Goal: Check status

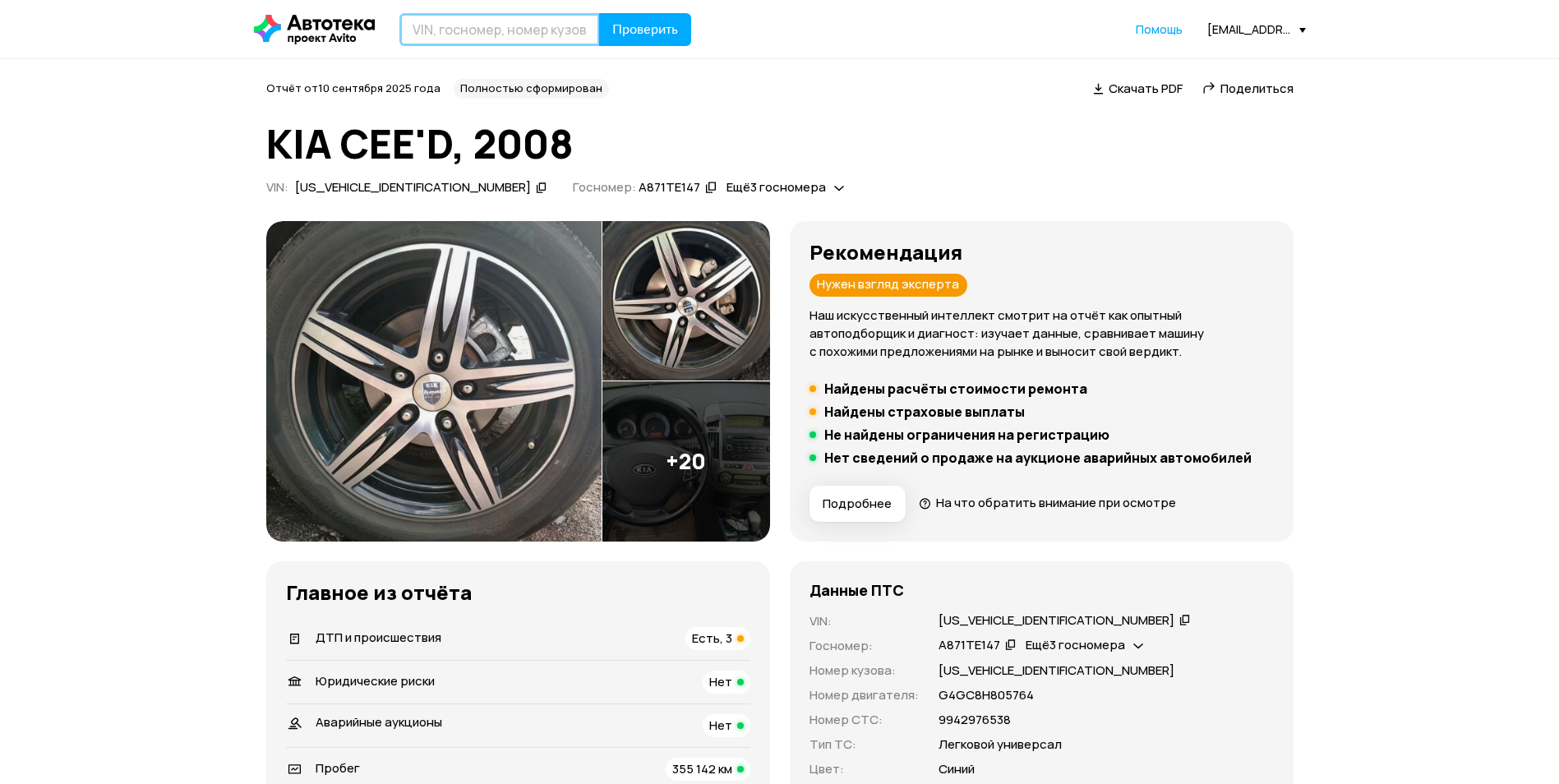
click at [401, 32] on input "text" at bounding box center [500, 30] width 200 height 33
paste input "[US_VEHICLE_IDENTIFICATION_NUMBER]"
type input "[US_VEHICLE_IDENTIFICATION_NUMBER]"
click at [651, 41] on button "Проверить" at bounding box center [644, 30] width 92 height 33
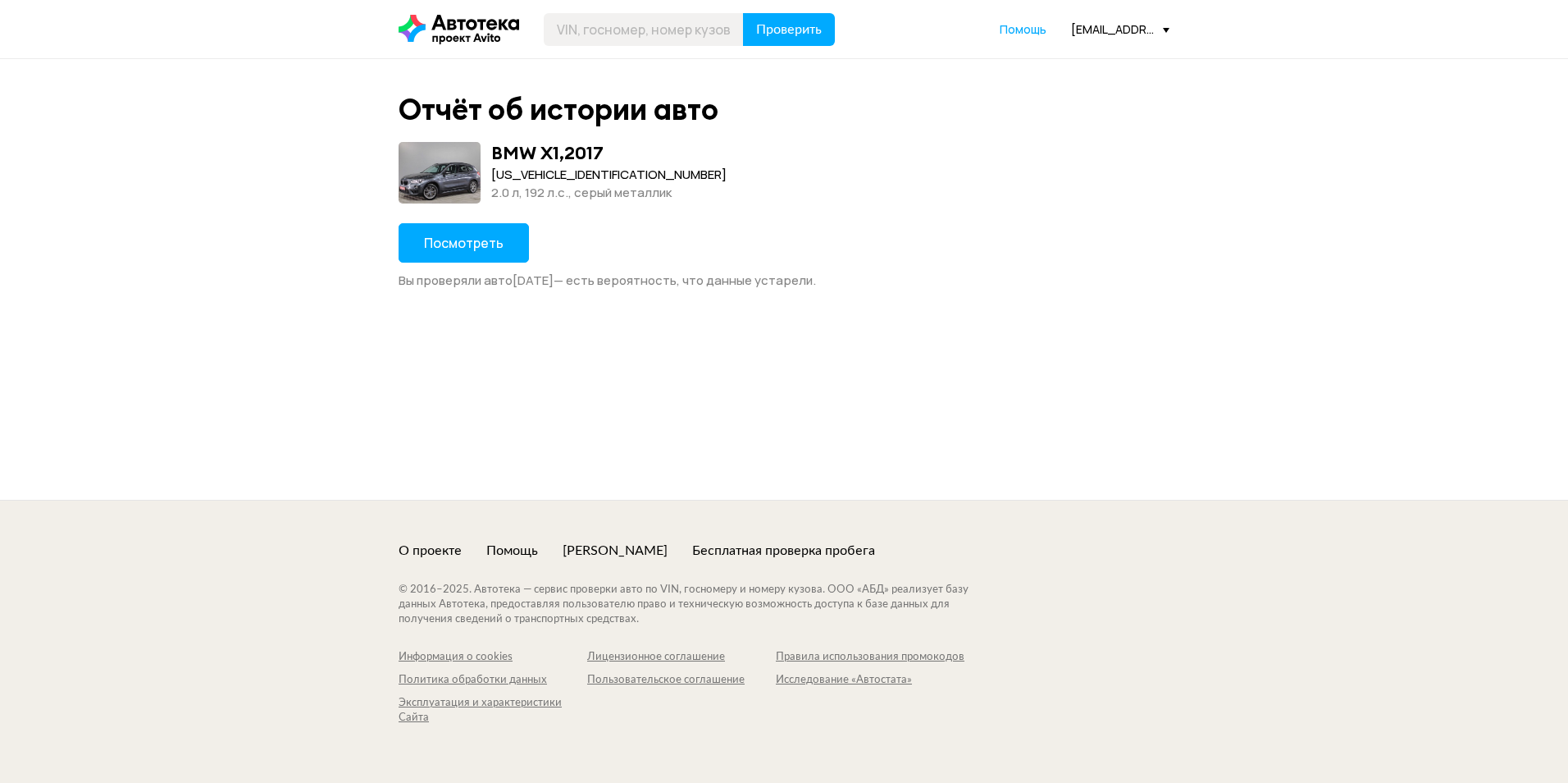
click at [492, 241] on span "Посмотреть" at bounding box center [464, 243] width 80 height 18
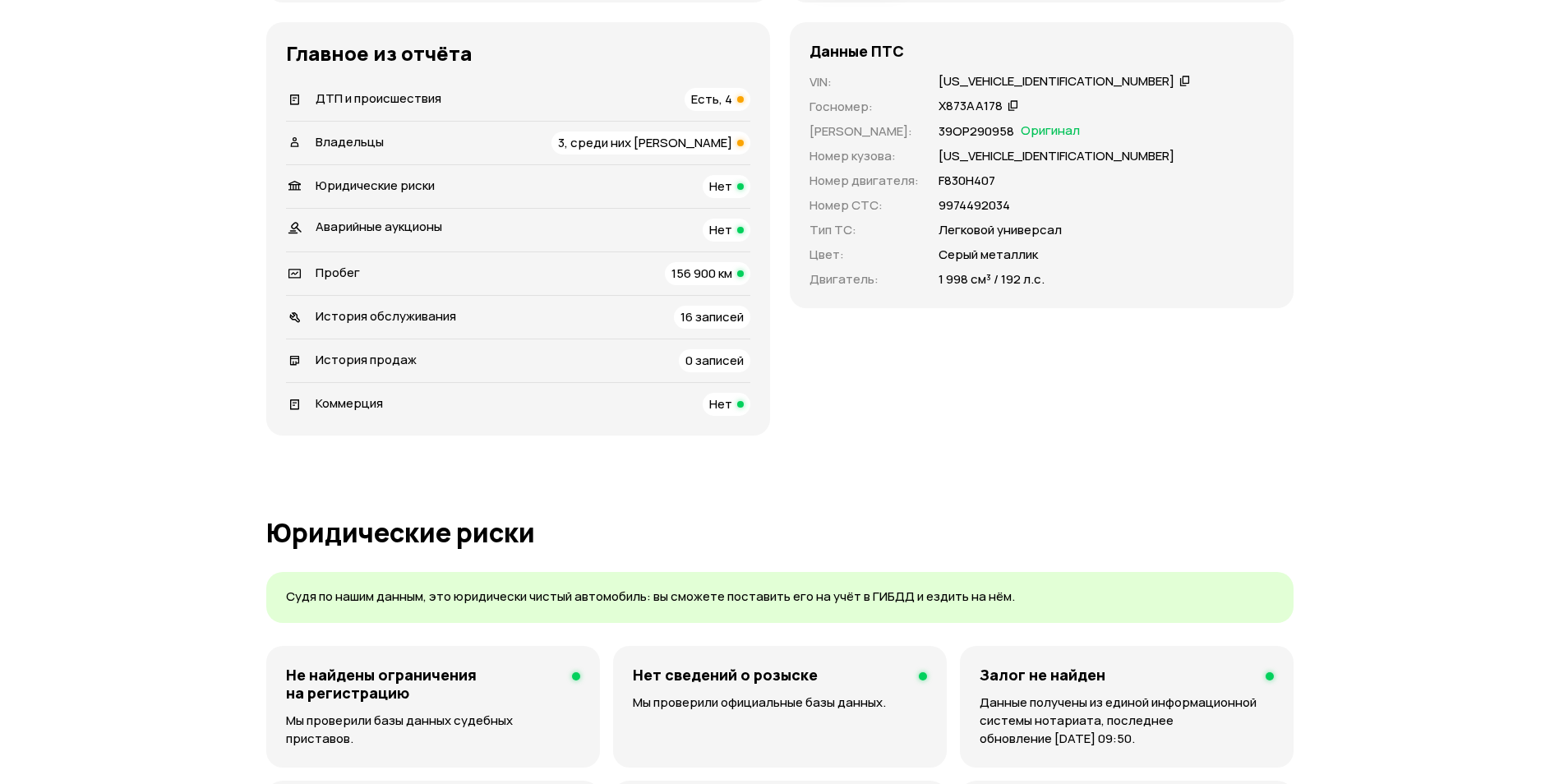
scroll to position [411, 0]
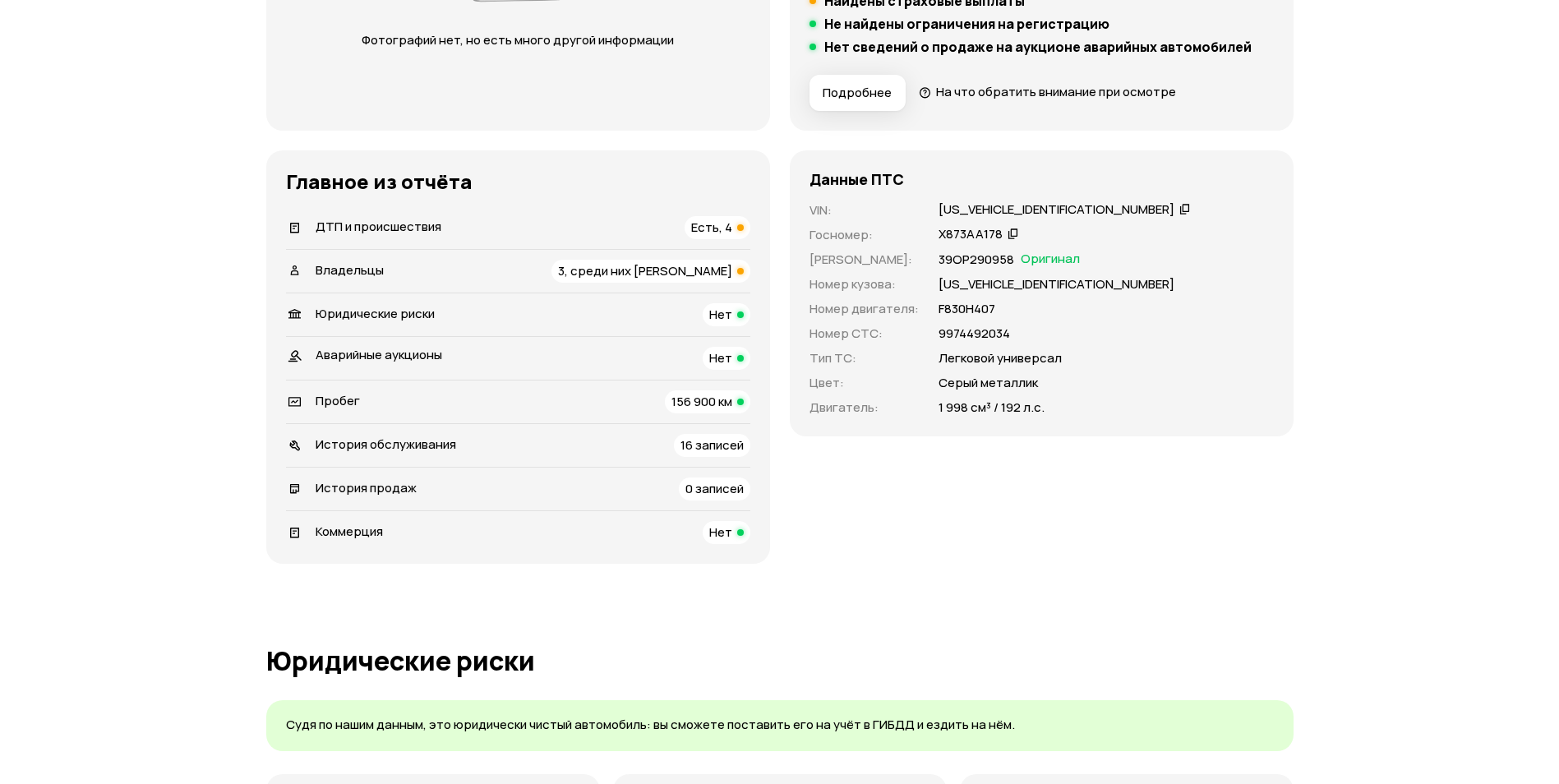
click at [630, 273] on span "3, среди них [PERSON_NAME]" at bounding box center [644, 271] width 174 height 17
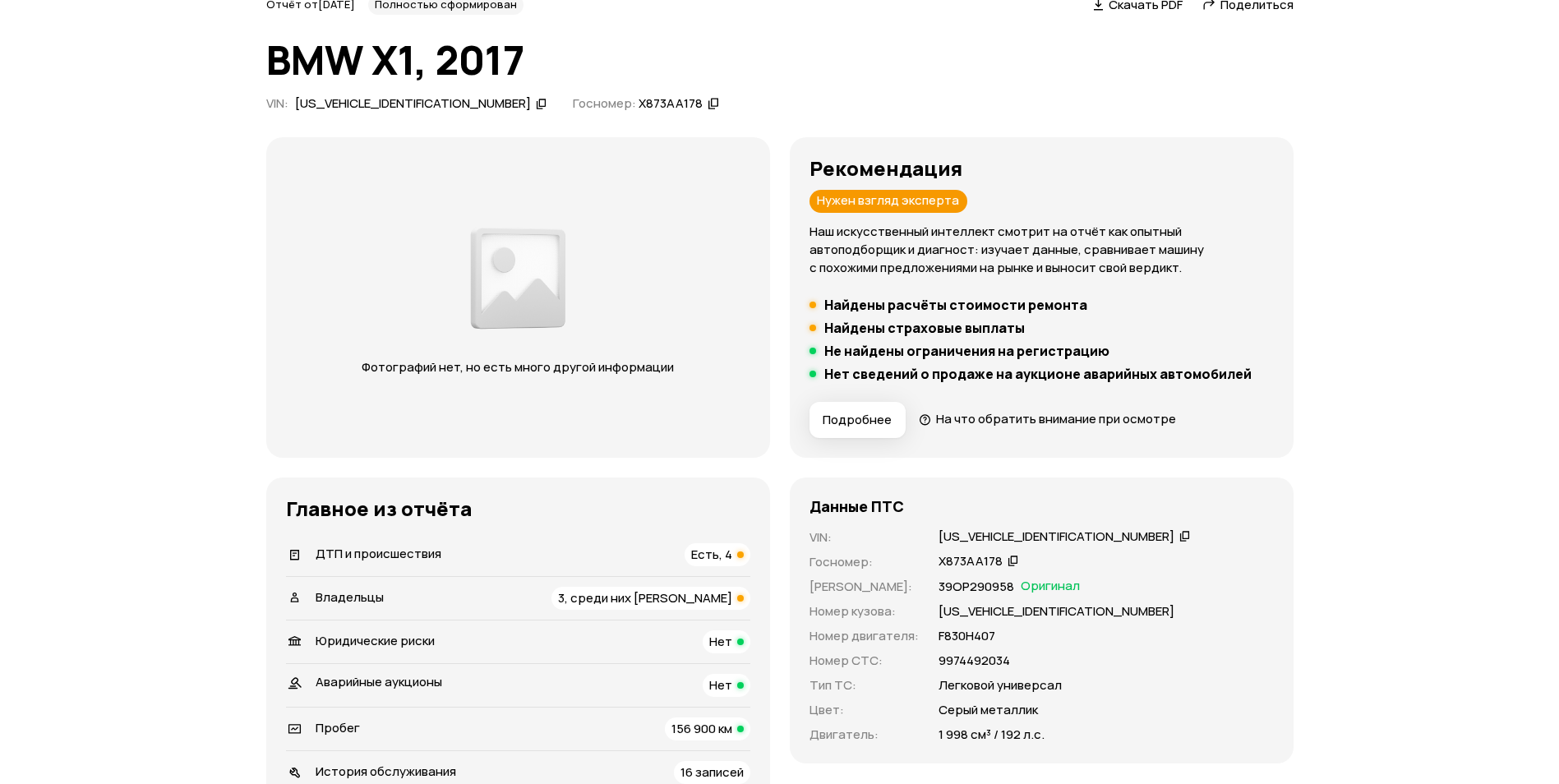
scroll to position [247, 0]
